Goal: Information Seeking & Learning: Learn about a topic

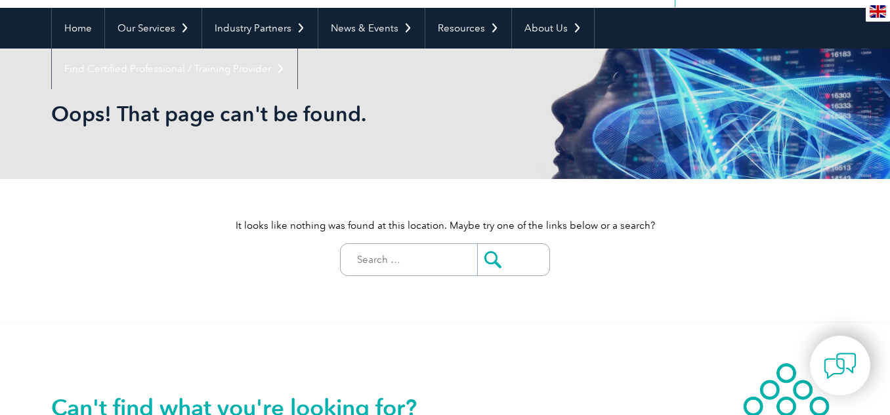
scroll to position [112, 0]
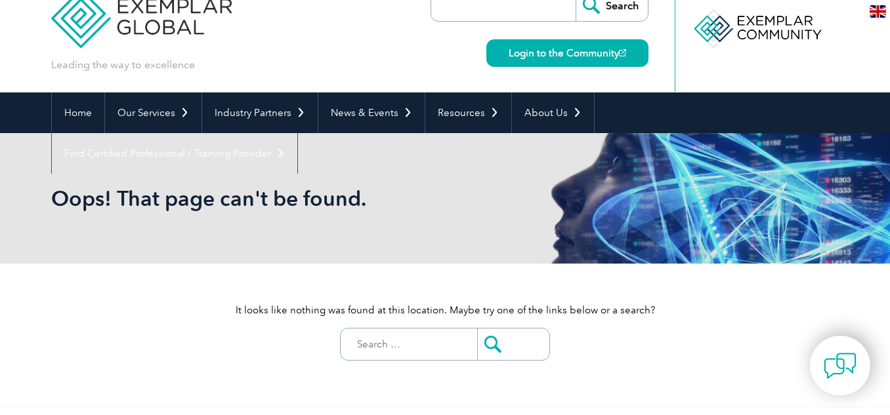
scroll to position [26, 0]
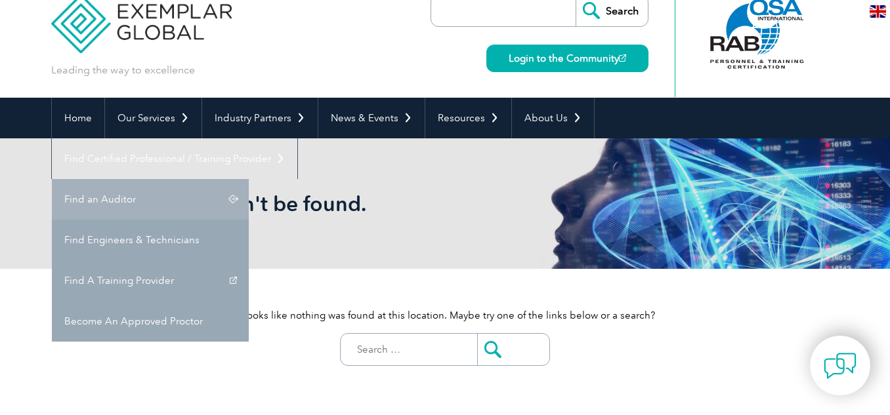
click at [249, 179] on link "Find an Auditor" at bounding box center [150, 199] width 197 height 41
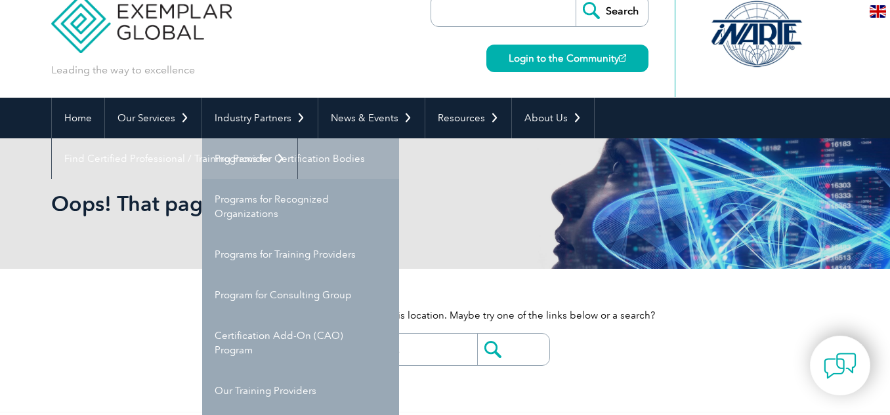
click at [289, 155] on link "Programs for Certification Bodies" at bounding box center [300, 158] width 197 height 41
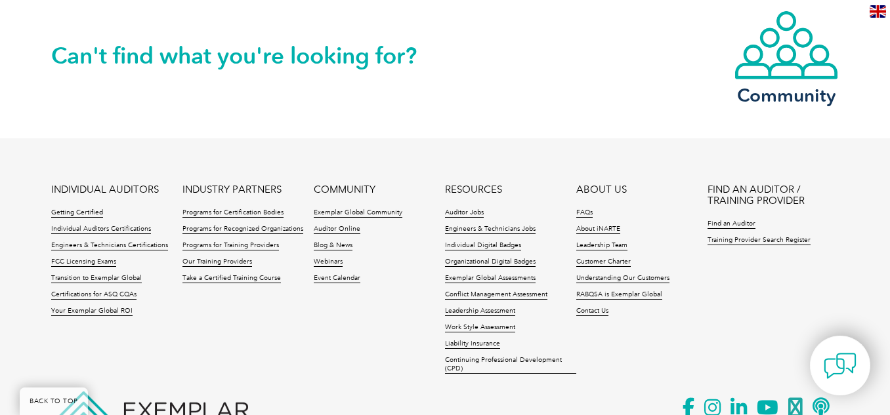
scroll to position [2397, 0]
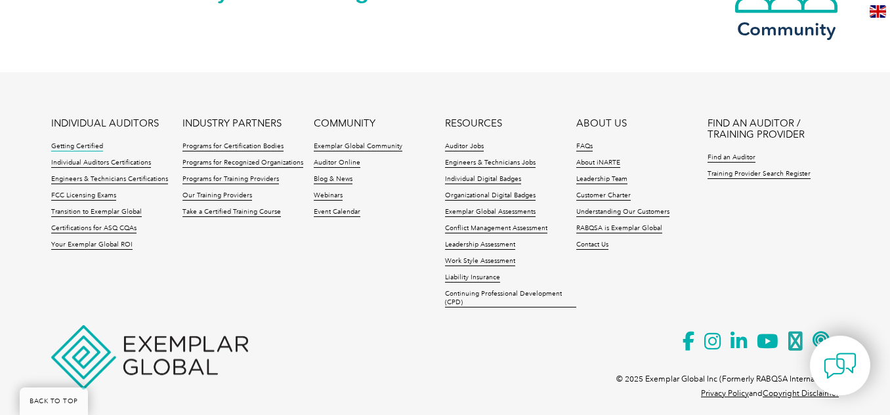
click at [83, 142] on link "Getting Certified" at bounding box center [77, 146] width 52 height 9
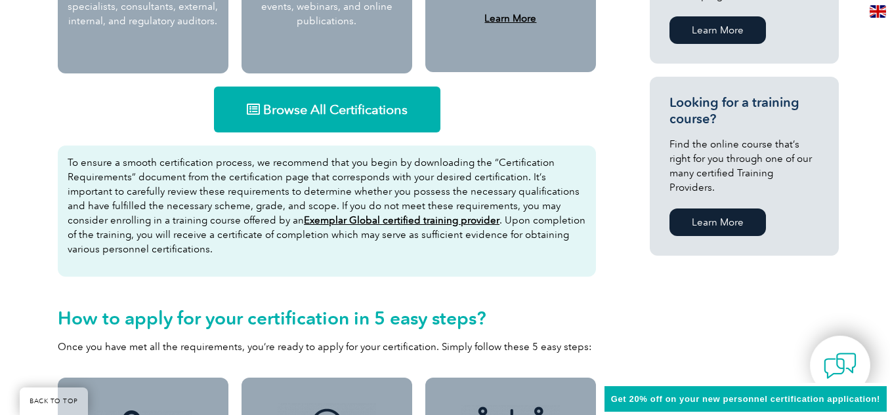
scroll to position [819, 0]
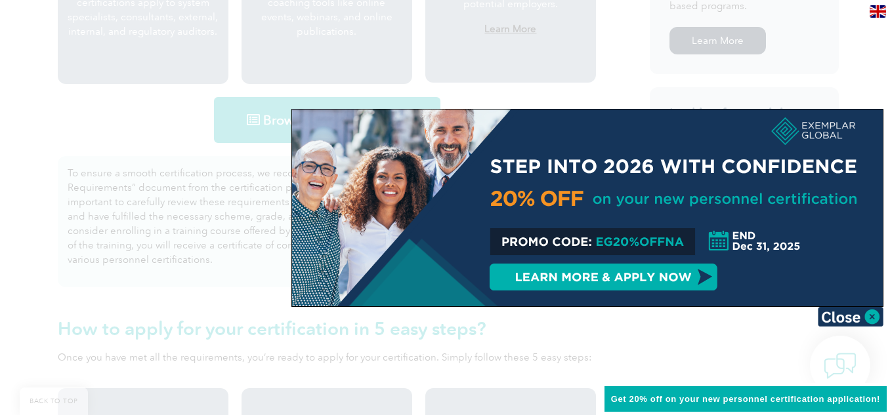
click at [873, 304] on div at bounding box center [587, 208] width 590 height 197
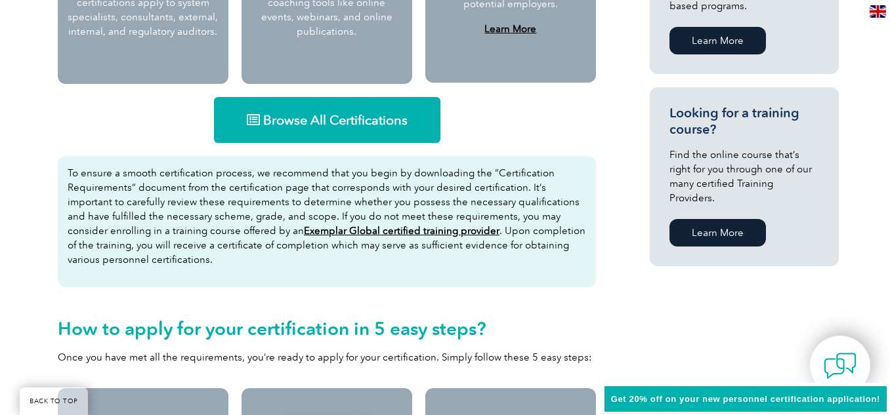
click at [370, 125] on span "Browse All Certifications" at bounding box center [335, 120] width 144 height 13
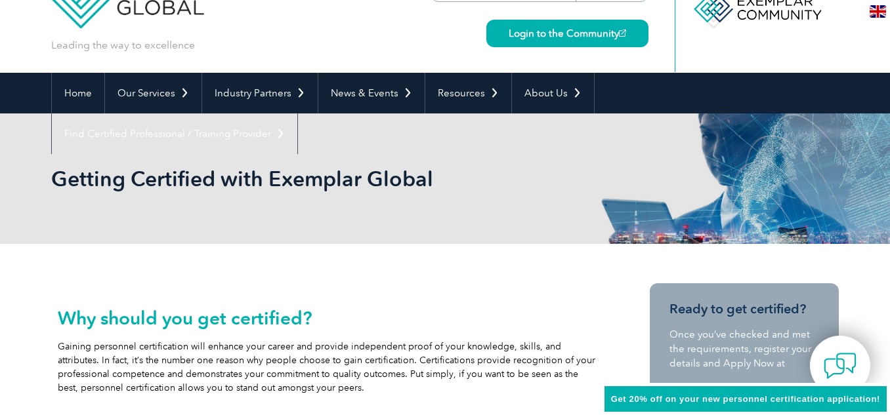
scroll to position [43, 0]
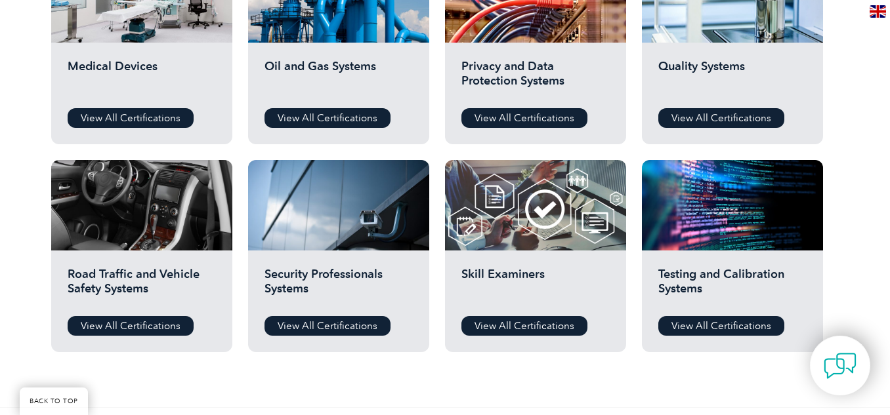
scroll to position [955, 0]
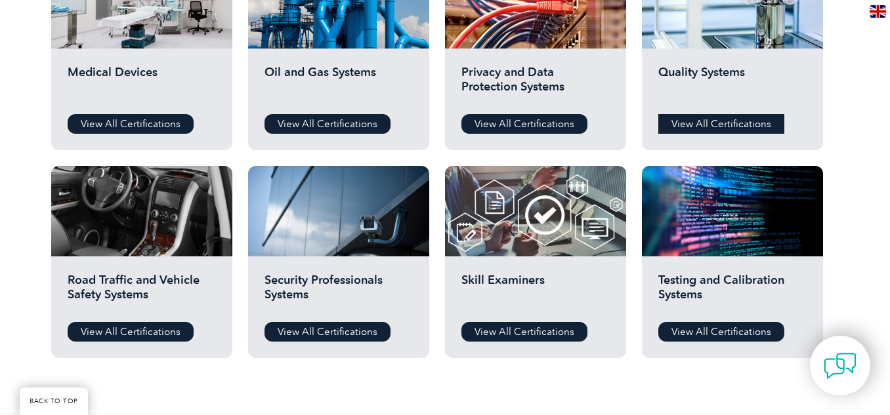
click at [681, 119] on link "View All Certifications" at bounding box center [721, 124] width 126 height 20
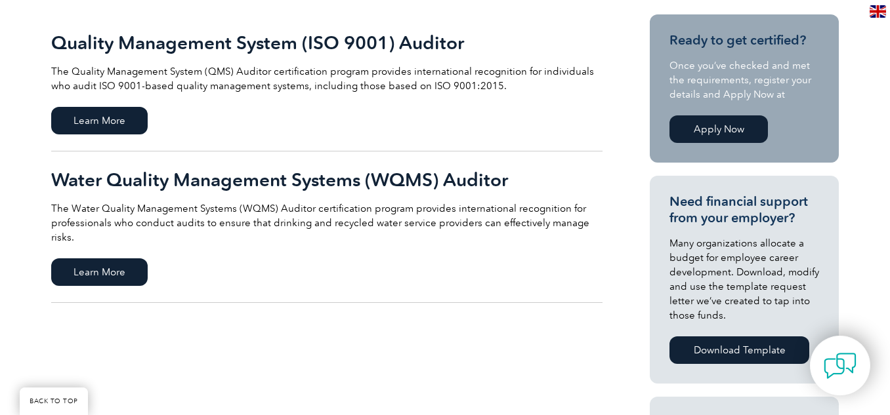
scroll to position [330, 0]
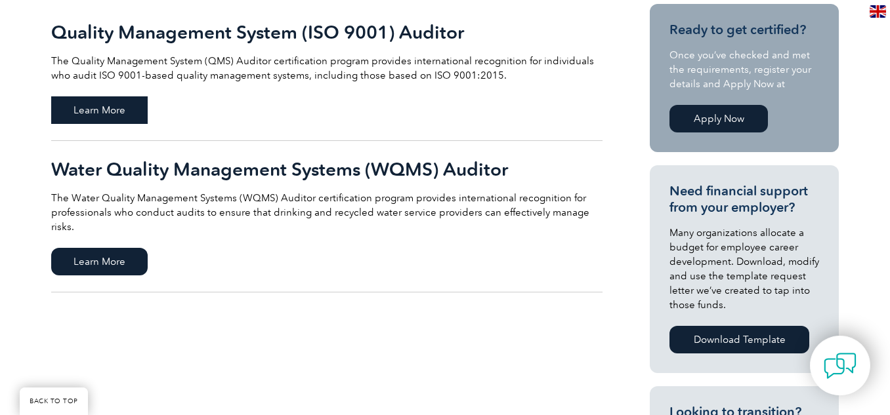
click at [110, 106] on span "Learn More" at bounding box center [99, 110] width 96 height 28
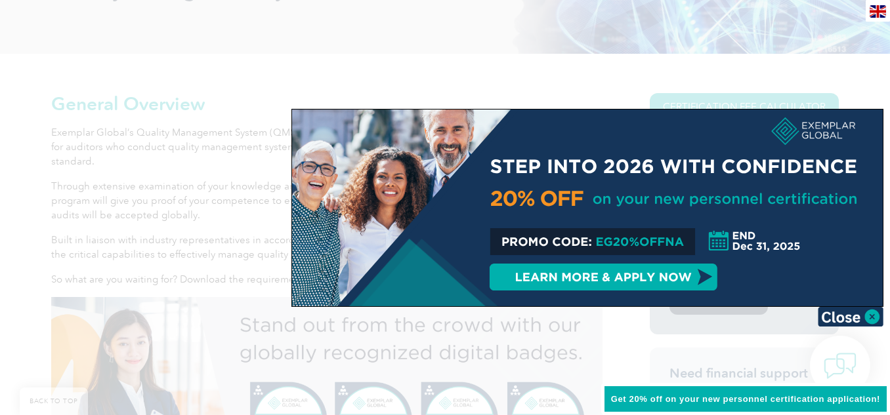
scroll to position [248, 0]
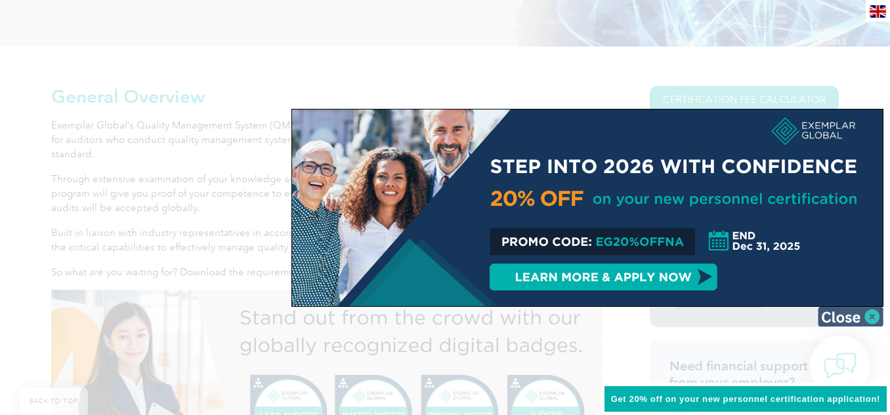
click at [875, 314] on img at bounding box center [851, 317] width 66 height 20
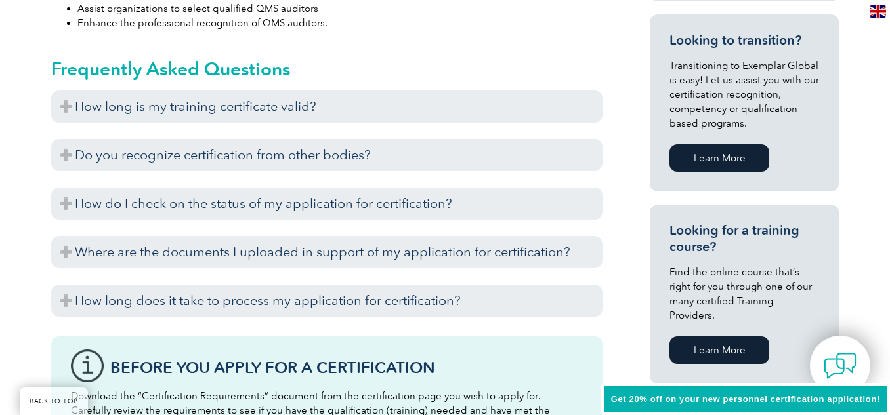
scroll to position [799, 0]
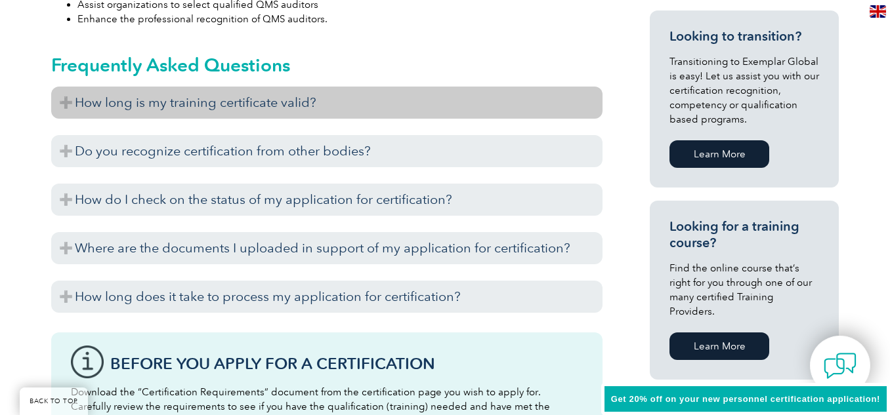
click at [536, 100] on h3 "How long is my training certificate valid?" at bounding box center [326, 103] width 551 height 32
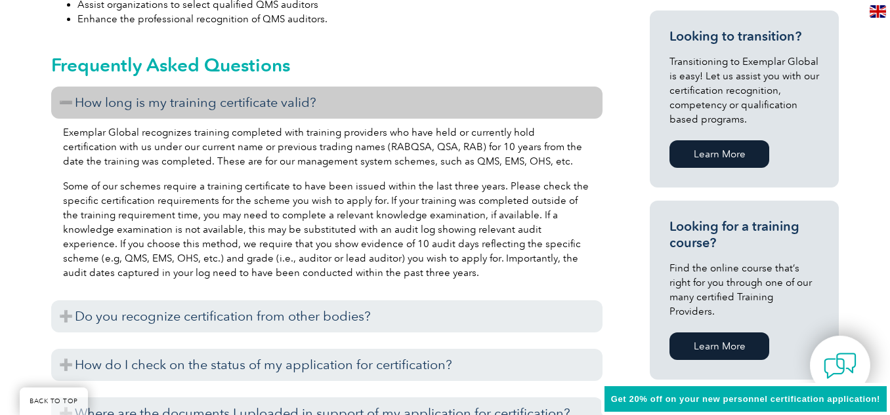
drag, startPoint x: 536, startPoint y: 100, endPoint x: 556, endPoint y: 122, distance: 29.3
click at [556, 122] on div "How long is my training certificate valid? Exemplar Global recognizes training …" at bounding box center [326, 286] width 551 height 398
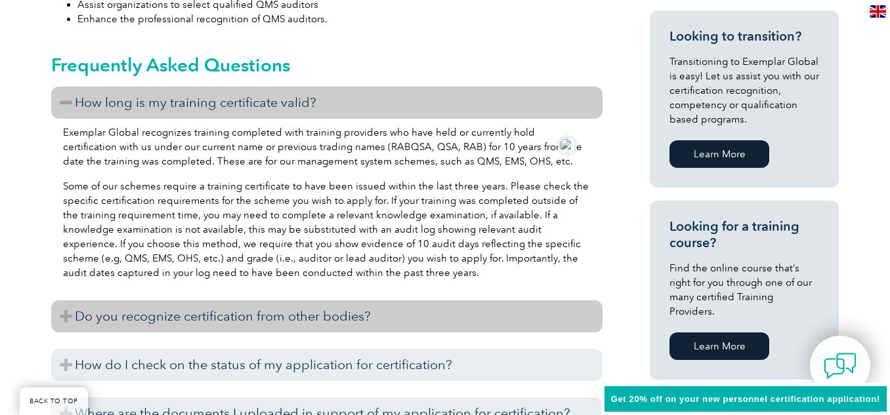
click at [521, 305] on h3 "Do you recognize certification from other bodies?" at bounding box center [326, 316] width 551 height 32
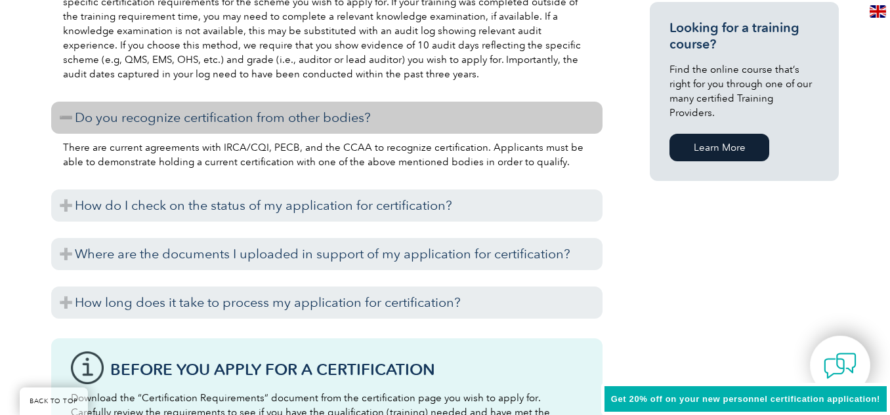
scroll to position [1014, 0]
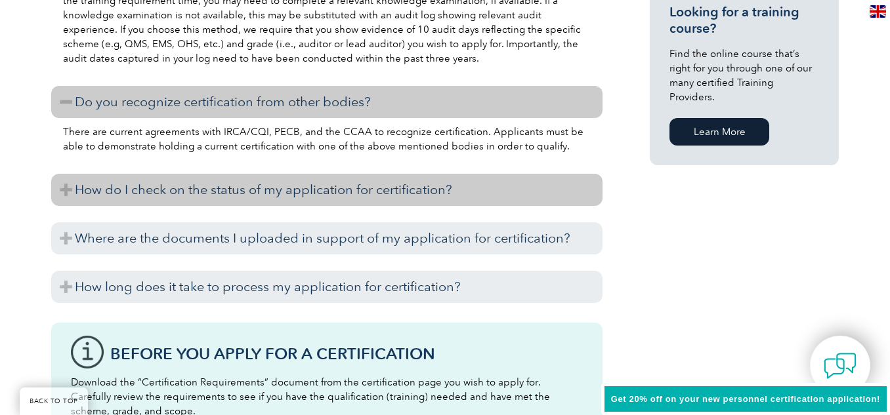
click at [522, 196] on h3 "How do I check on the status of my application for certification?" at bounding box center [326, 190] width 551 height 32
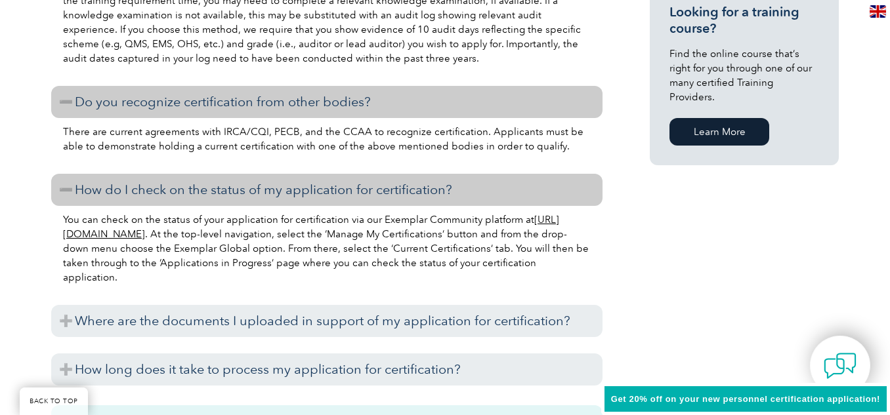
click at [522, 196] on h3 "How do I check on the status of my application for certification?" at bounding box center [326, 190] width 551 height 32
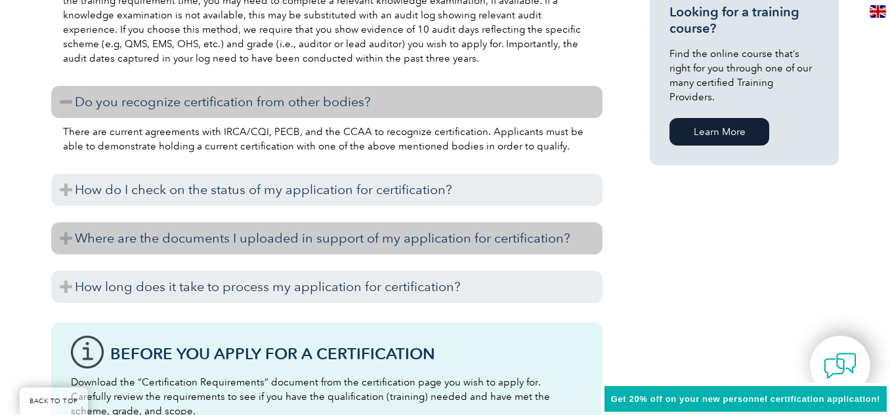
click at [548, 241] on h3 "Where are the documents I uploaded in support of my application for certificati…" at bounding box center [326, 238] width 551 height 32
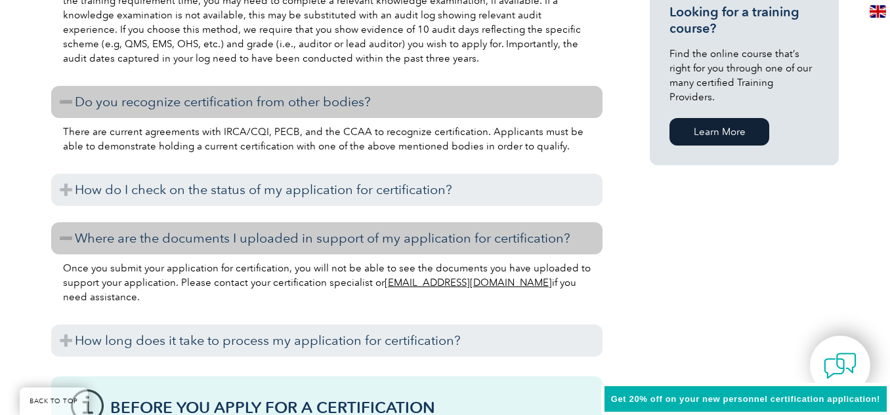
click at [548, 241] on h3 "Where are the documents I uploaded in support of my application for certificati…" at bounding box center [326, 238] width 551 height 32
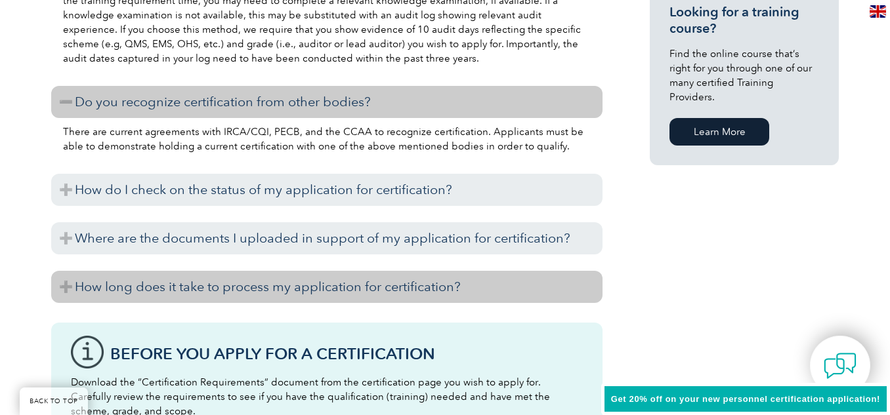
click at [543, 281] on h3 "How long does it take to process my application for certification?" at bounding box center [326, 287] width 551 height 32
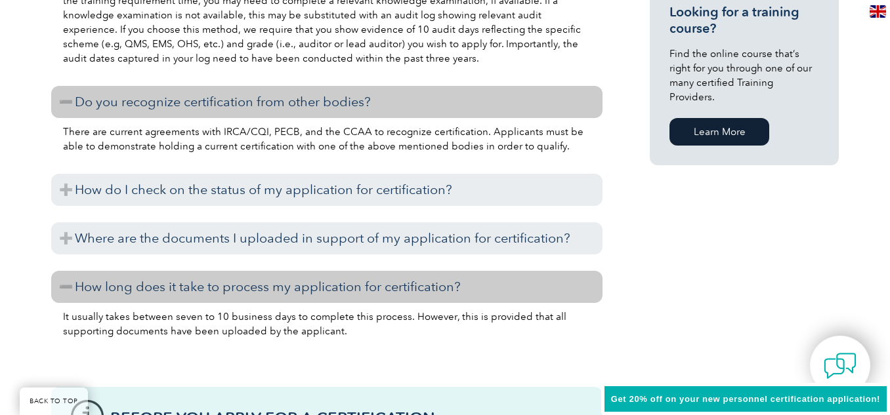
click at [543, 281] on h3 "How long does it take to process my application for certification?" at bounding box center [326, 287] width 551 height 32
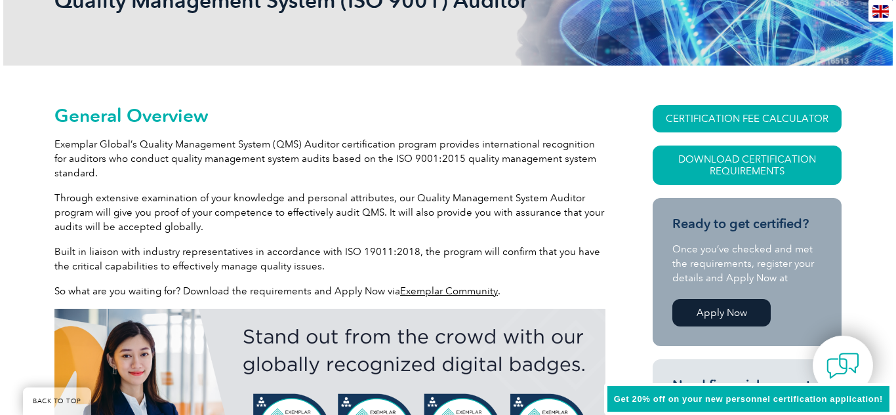
scroll to position [209, 0]
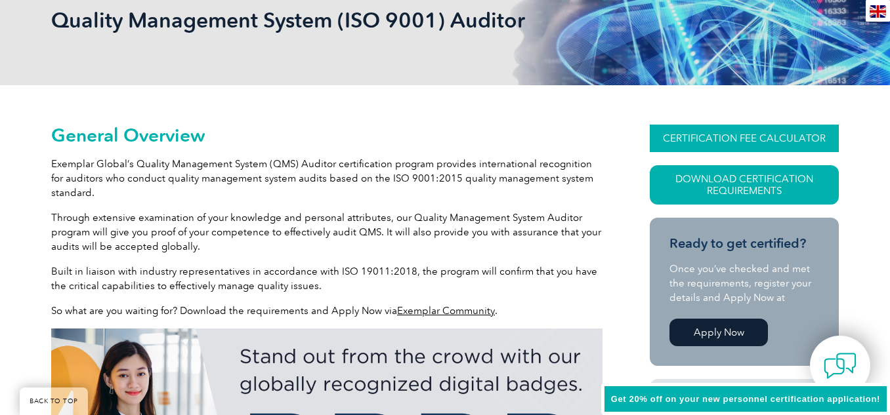
click at [758, 132] on link "CERTIFICATION FEE CALCULATOR" at bounding box center [744, 139] width 189 height 28
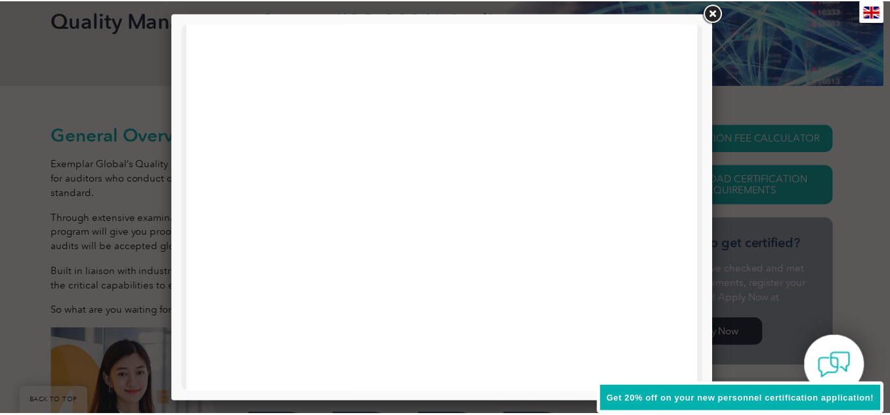
scroll to position [87, 0]
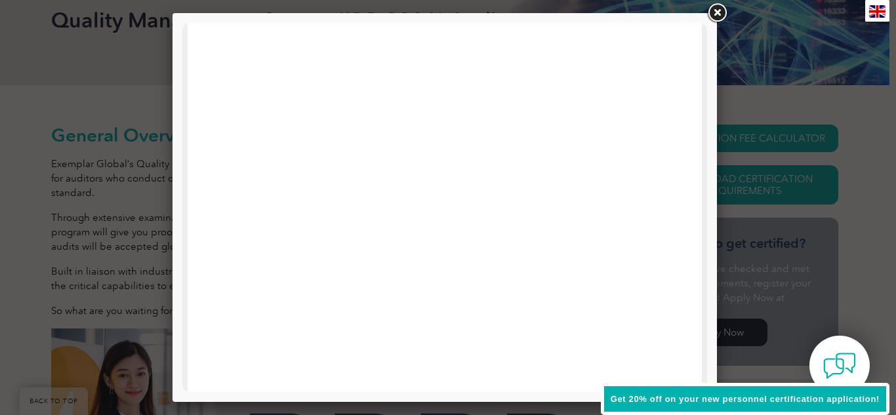
click at [716, 17] on link at bounding box center [717, 13] width 24 height 24
